Goal: Task Accomplishment & Management: Manage account settings

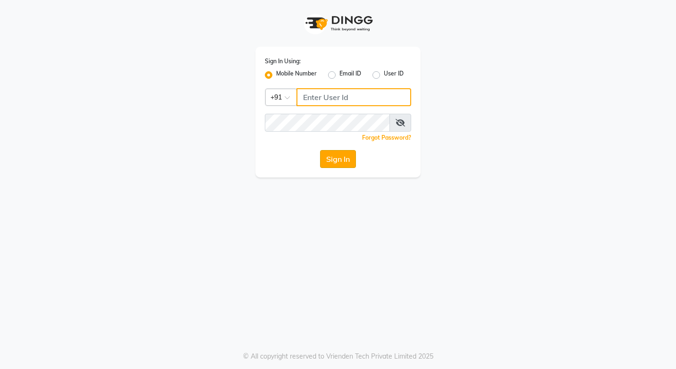
type input "9158515199"
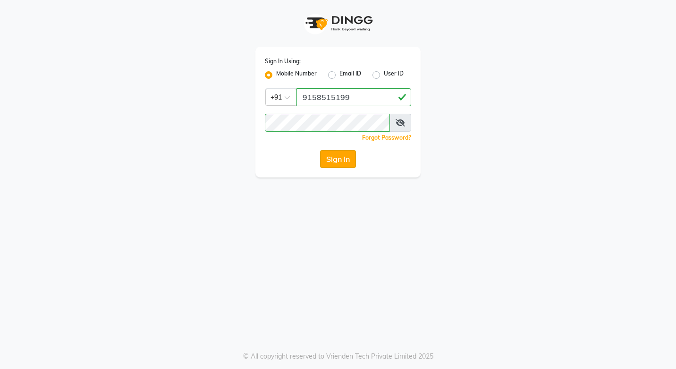
click at [328, 160] on button "Sign In" at bounding box center [338, 159] width 36 height 18
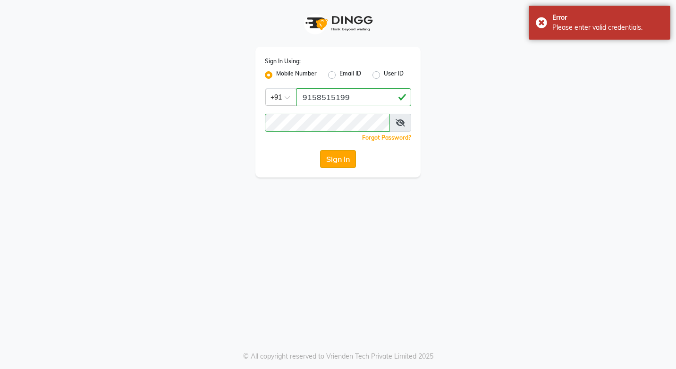
click at [328, 160] on button "Sign In" at bounding box center [338, 159] width 36 height 18
click at [377, 93] on input "9158515199" at bounding box center [353, 97] width 115 height 18
click at [333, 164] on button "Sign In" at bounding box center [338, 159] width 36 height 18
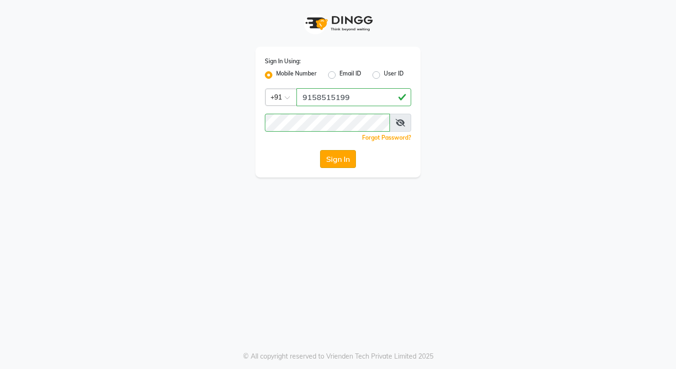
click at [333, 164] on button "Sign In" at bounding box center [338, 159] width 36 height 18
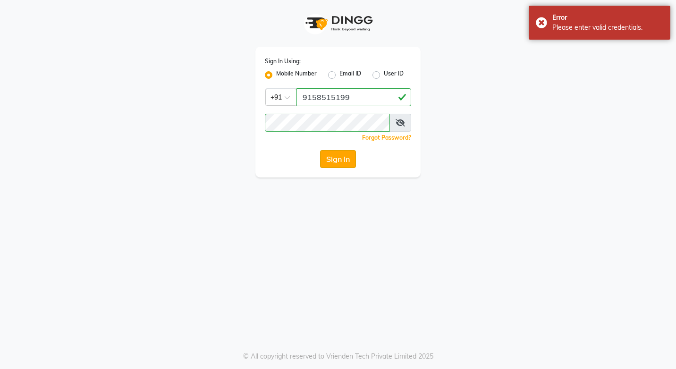
click at [333, 164] on button "Sign In" at bounding box center [338, 159] width 36 height 18
click at [399, 121] on icon at bounding box center [400, 123] width 9 height 8
click at [400, 125] on icon at bounding box center [401, 123] width 8 height 8
click at [339, 74] on label "Email ID" at bounding box center [350, 74] width 22 height 11
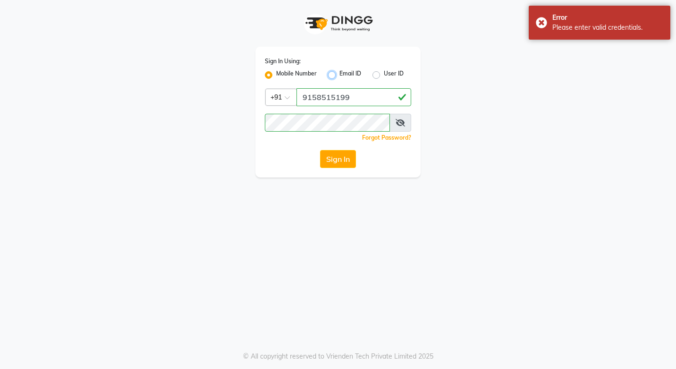
click at [339, 74] on input "Email ID" at bounding box center [342, 72] width 6 height 6
radio input "true"
radio input "false"
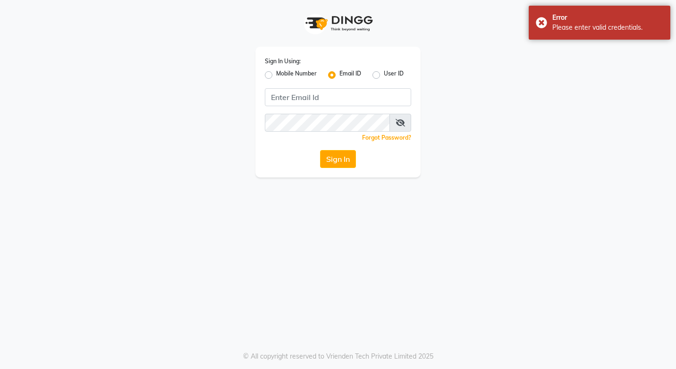
click at [340, 106] on div "Sign In Using: Mobile Number Email ID User ID Remember me Forgot Password? Sign…" at bounding box center [337, 112] width 165 height 131
click at [340, 92] on input "Username" at bounding box center [338, 97] width 146 height 18
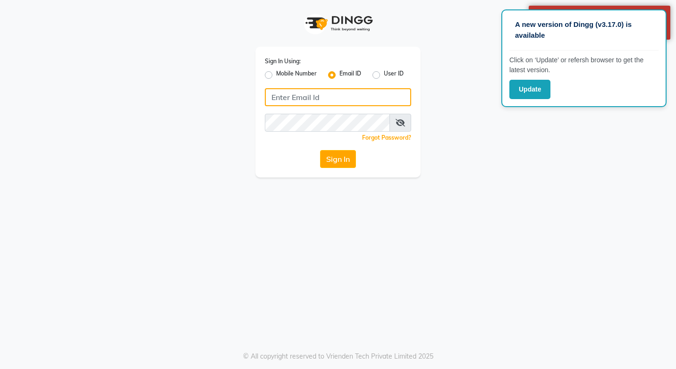
type input "9158515199"
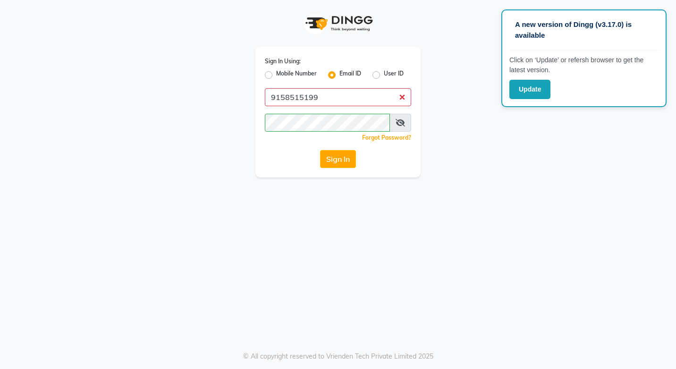
click at [527, 99] on div "A new version of Dingg (v3.17.0) is available Click on ‘Update’ or refersh brow…" at bounding box center [583, 58] width 165 height 98
click at [335, 143] on div "Sign In Using: Mobile Number Email ID User ID 9158515199 Remember me Forgot Pas…" at bounding box center [337, 112] width 165 height 131
click at [276, 76] on label "Mobile Number" at bounding box center [296, 74] width 41 height 11
click at [276, 76] on input "Mobile Number" at bounding box center [279, 72] width 6 height 6
radio input "true"
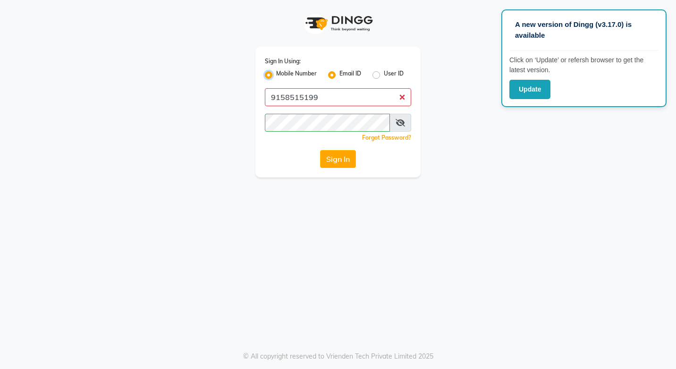
radio input "false"
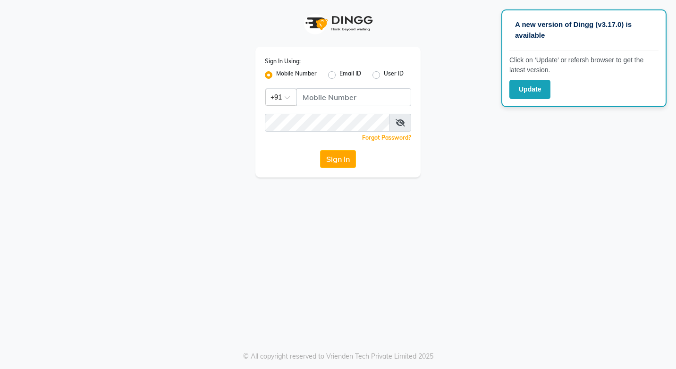
click at [384, 77] on label "User ID" at bounding box center [394, 74] width 20 height 11
click at [384, 76] on input "User ID" at bounding box center [387, 72] width 6 height 6
radio input "true"
radio input "false"
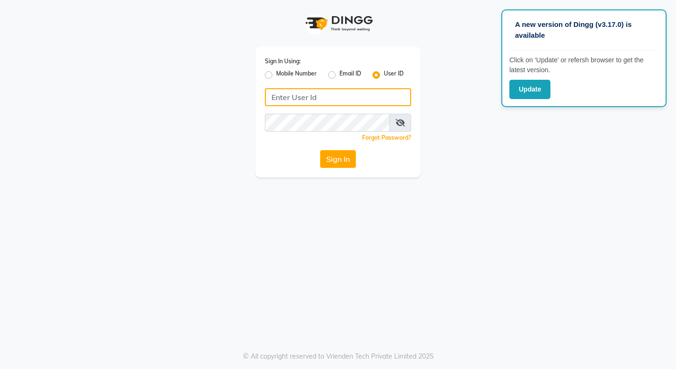
click at [343, 103] on input "Username" at bounding box center [338, 97] width 146 height 18
type input "9158515199"
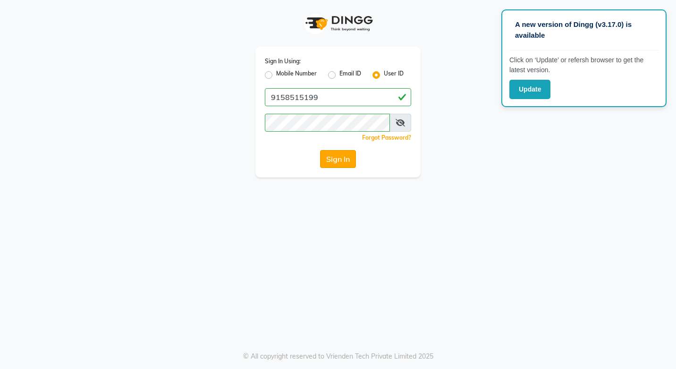
click at [332, 160] on button "Sign In" at bounding box center [338, 159] width 36 height 18
click at [536, 88] on button "Update" at bounding box center [529, 89] width 41 height 19
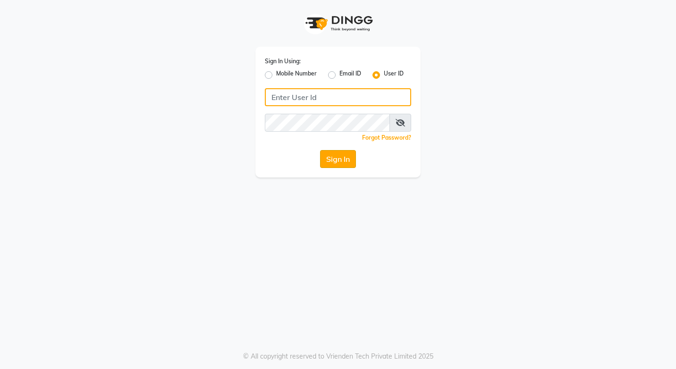
type input "9158515199"
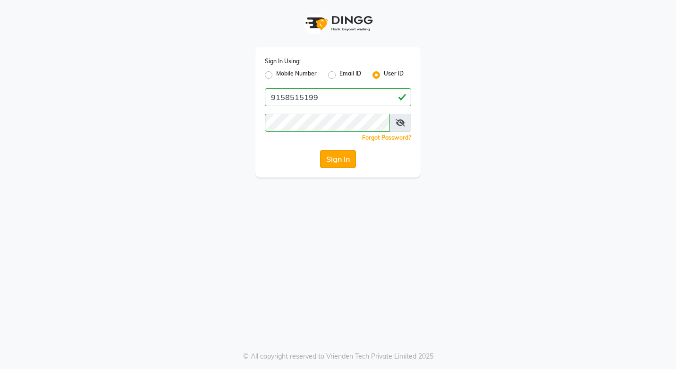
click at [329, 155] on button "Sign In" at bounding box center [338, 159] width 36 height 18
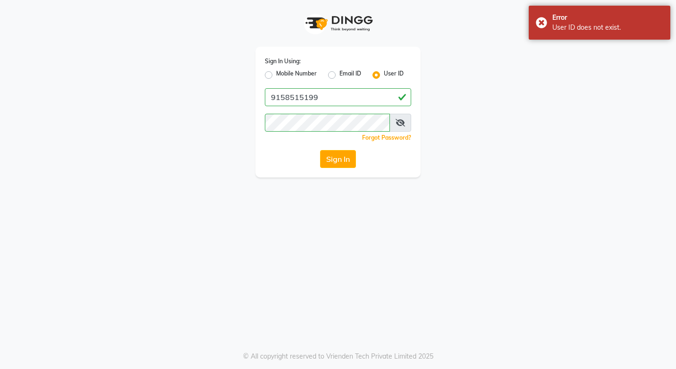
click at [272, 74] on div "Mobile Number" at bounding box center [291, 74] width 52 height 11
click at [276, 74] on label "Mobile Number" at bounding box center [296, 74] width 41 height 11
click at [276, 74] on input "Mobile Number" at bounding box center [279, 72] width 6 height 6
radio input "true"
radio input "false"
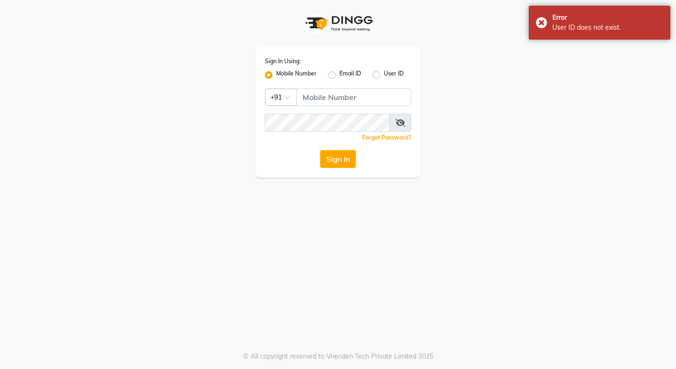
click at [314, 152] on div "Sign In" at bounding box center [338, 159] width 146 height 18
click at [329, 103] on input "Username" at bounding box center [353, 97] width 115 height 18
type input "9158515199"
click at [347, 155] on button "Sign In" at bounding box center [338, 159] width 36 height 18
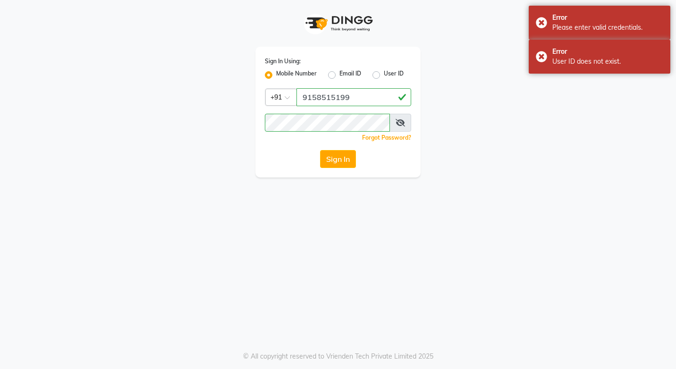
click at [363, 155] on div "Sign In" at bounding box center [338, 159] width 146 height 18
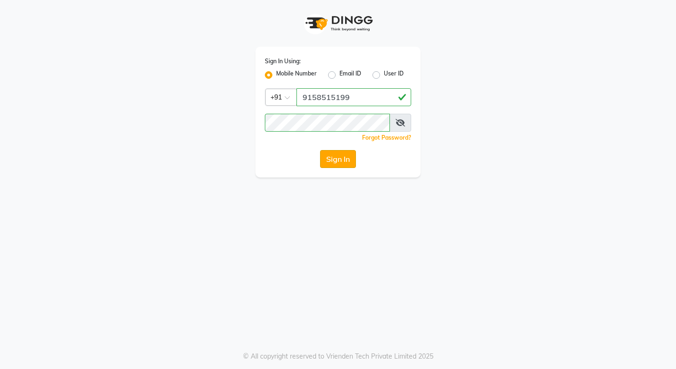
click at [329, 156] on button "Sign In" at bounding box center [338, 159] width 36 height 18
